Goal: Task Accomplishment & Management: Use online tool/utility

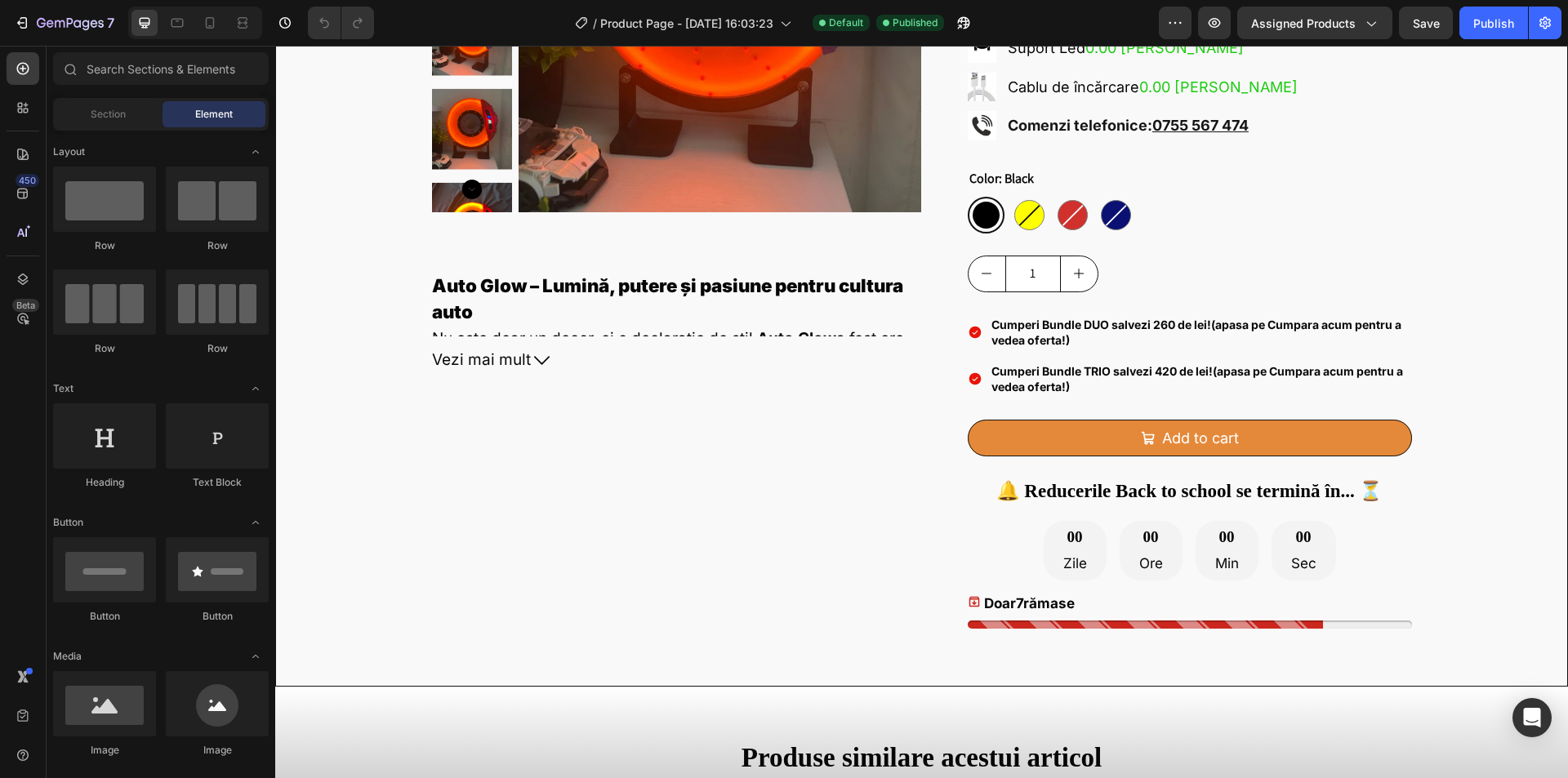
scroll to position [469, 0]
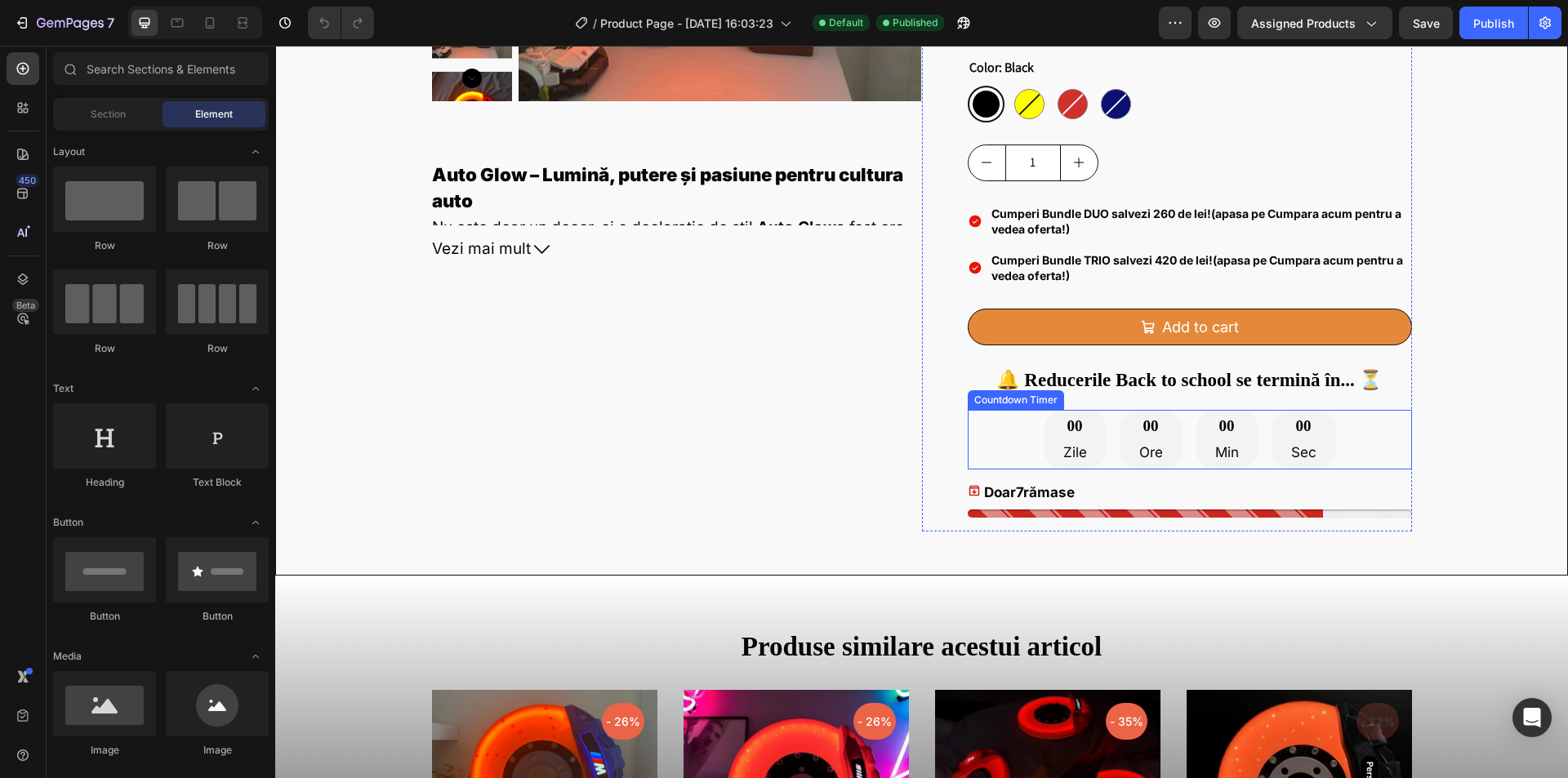
click at [1176, 434] on div "00 Zile 00 Ore 00 Min 00 Sec" at bounding box center [1190, 440] width 293 height 59
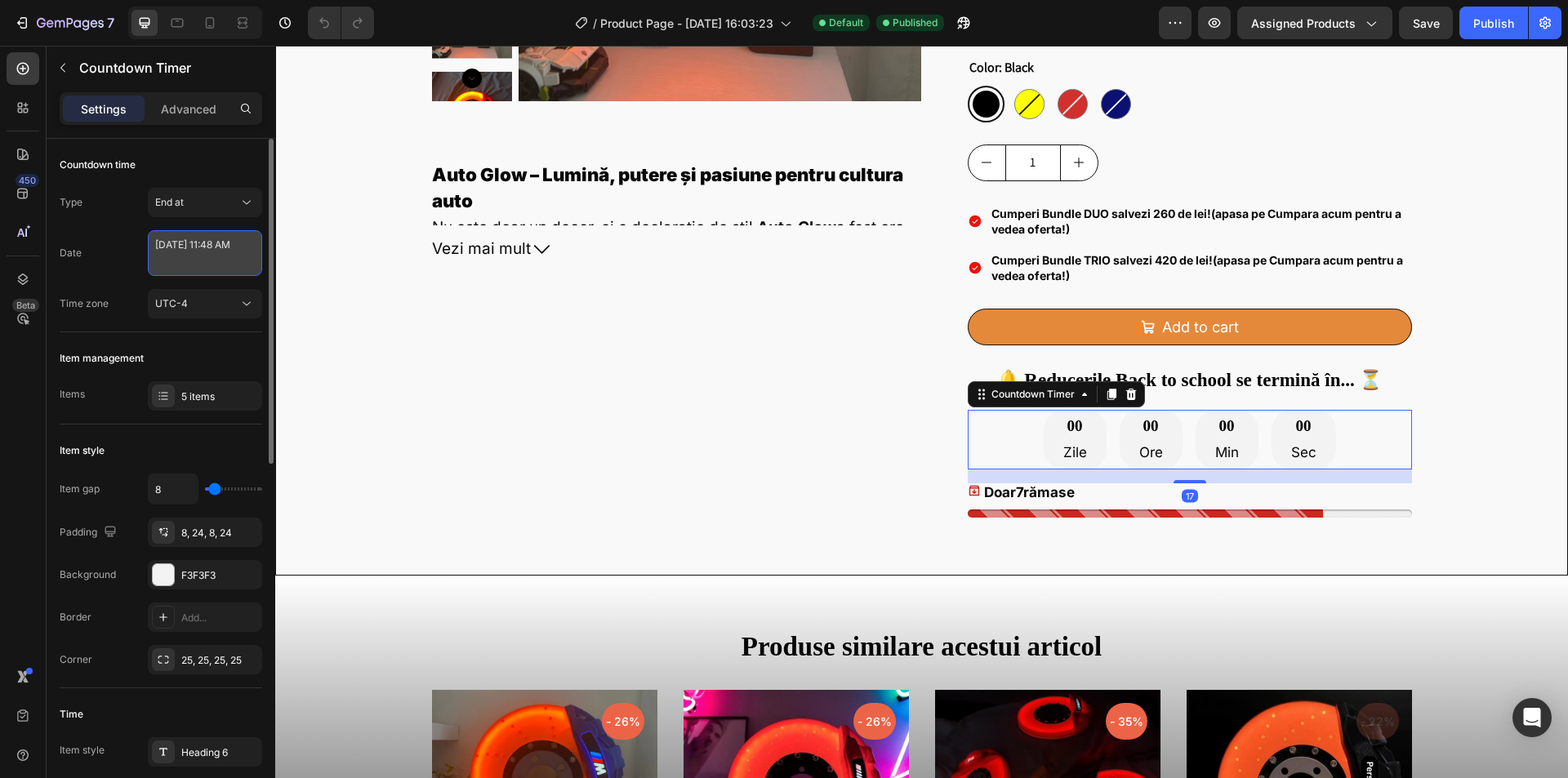
click at [206, 261] on textarea "[DATE] 11:48 AM" at bounding box center [206, 253] width 115 height 46
select select "11"
select select "48"
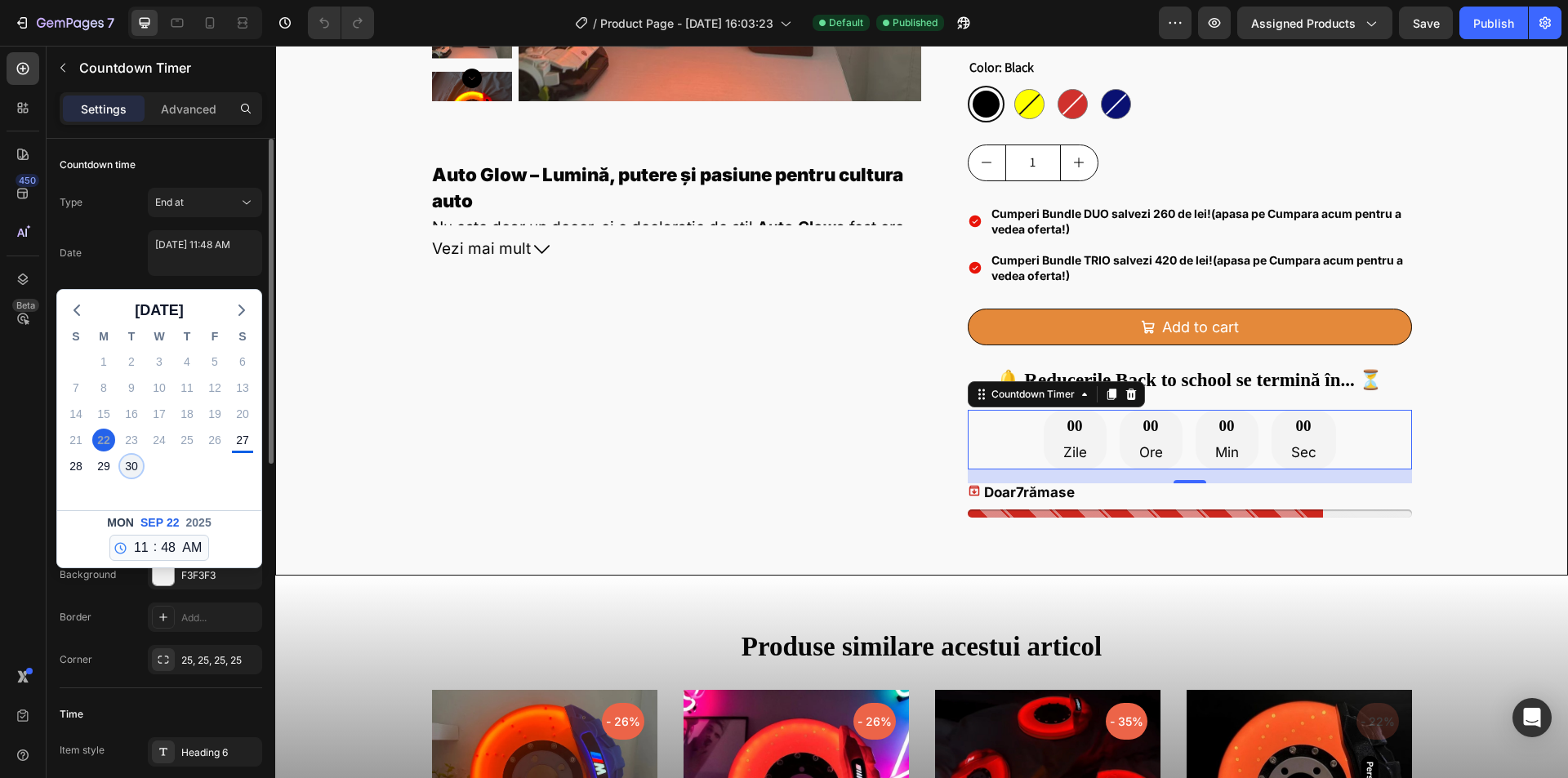
click at [132, 464] on div "30" at bounding box center [132, 466] width 23 height 23
type textarea "[DATE] 11:48 AM"
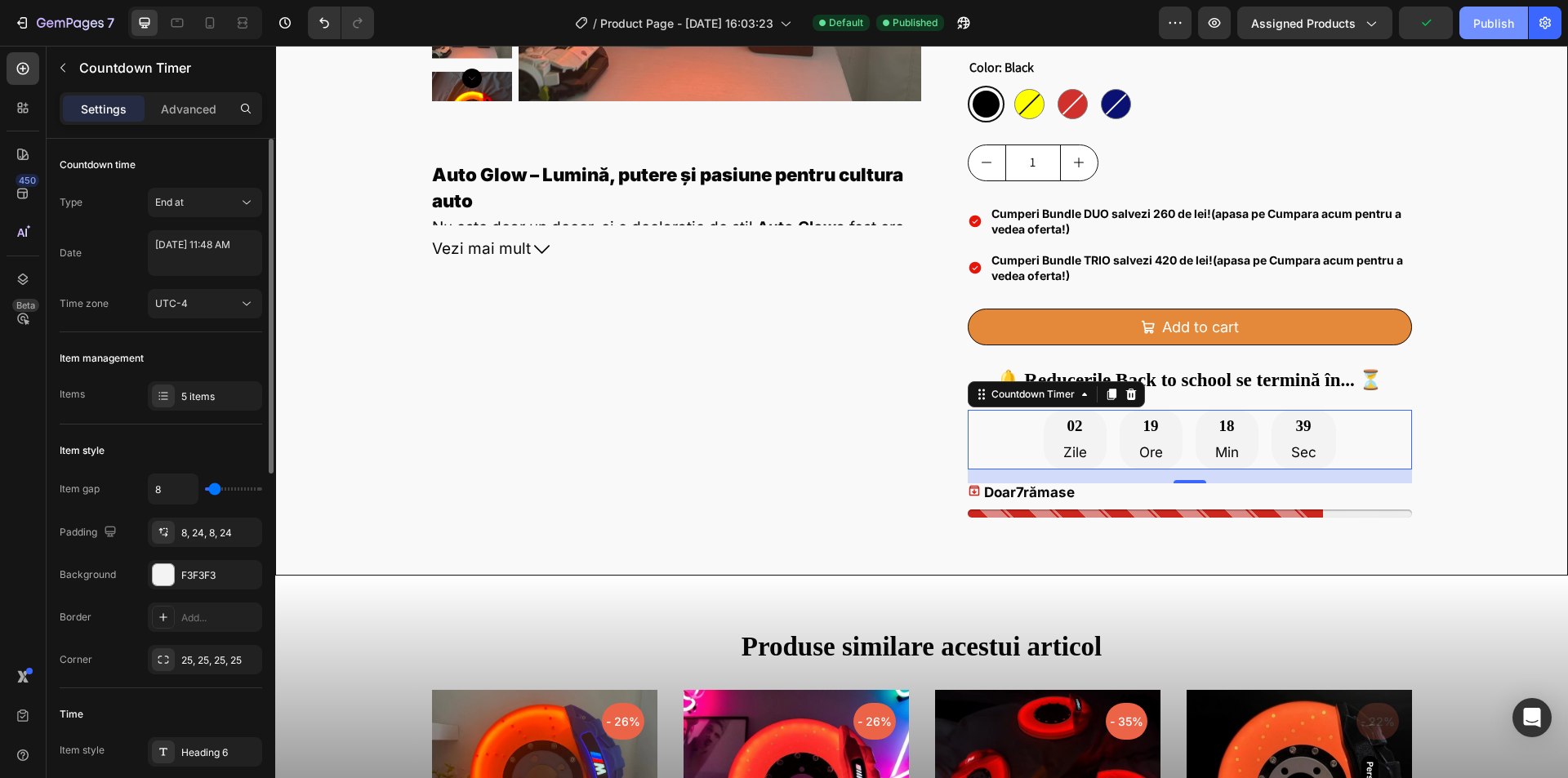
click at [1491, 31] on div "Publish" at bounding box center [1493, 23] width 41 height 17
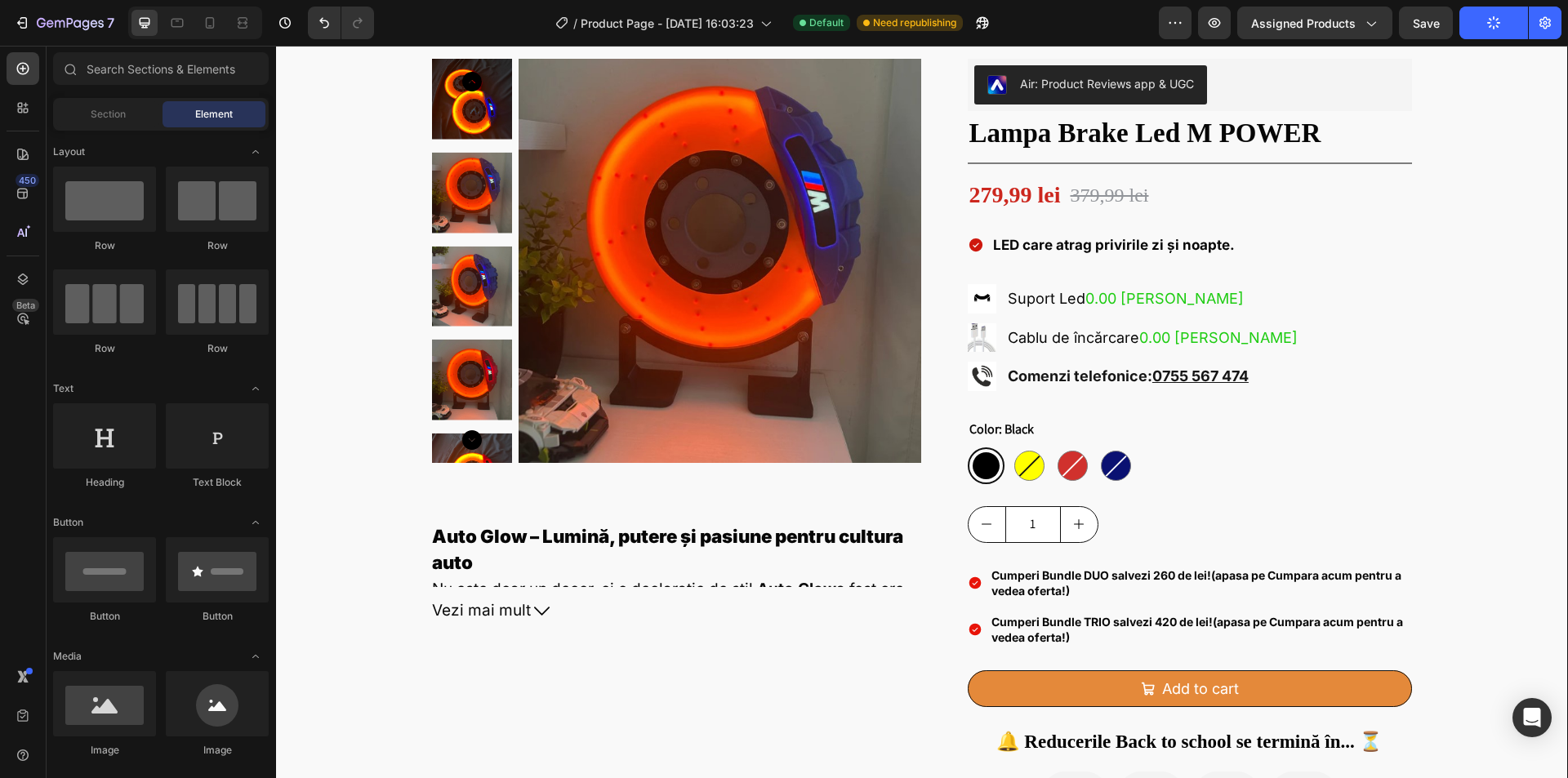
scroll to position [0, 0]
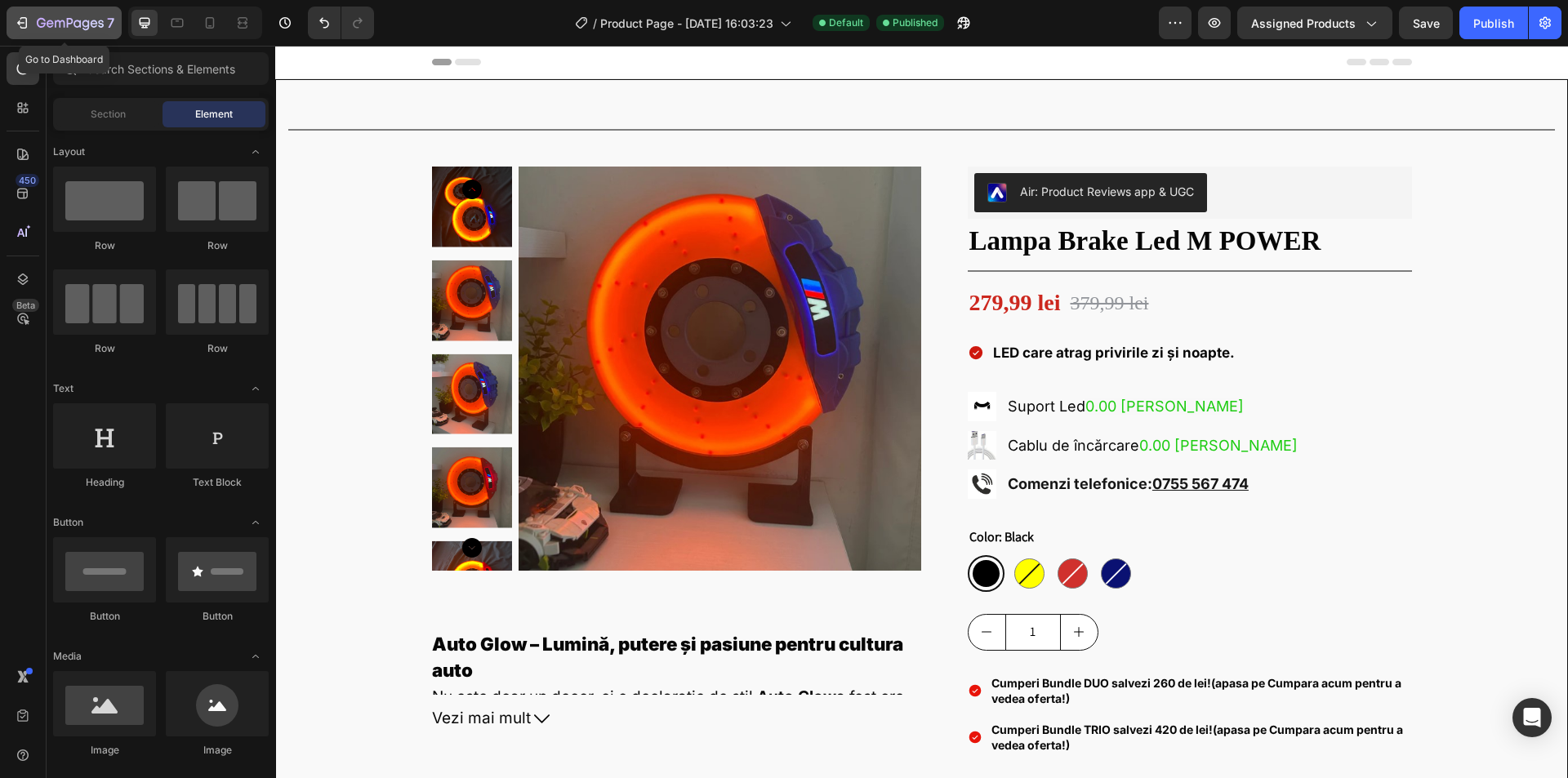
click at [28, 33] on button "7" at bounding box center [64, 23] width 115 height 32
